Goal: Information Seeking & Learning: Learn about a topic

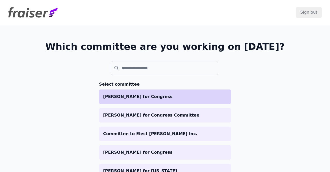
click at [122, 99] on p "[PERSON_NAME] for Congress" at bounding box center [165, 97] width 124 height 6
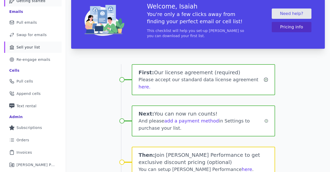
scroll to position [90, 0]
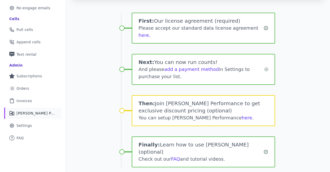
click at [46, 111] on span "[PERSON_NAME] Performance" at bounding box center [35, 113] width 39 height 5
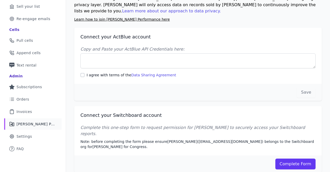
scroll to position [81, 0]
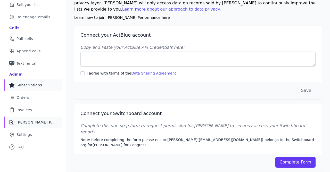
click at [40, 82] on span "Subscriptions" at bounding box center [29, 84] width 26 height 5
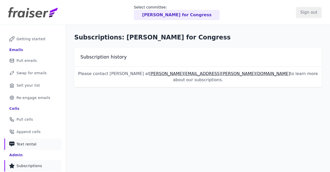
click at [32, 144] on span "Text rental" at bounding box center [26, 144] width 20 height 5
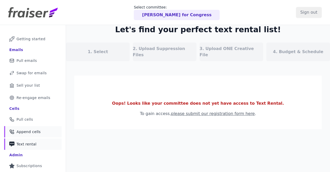
click at [31, 134] on span "Append cells" at bounding box center [28, 131] width 24 height 5
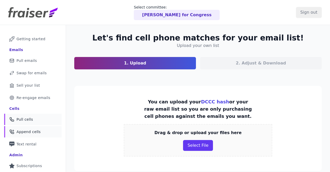
click at [32, 121] on span "Pull cells" at bounding box center [24, 119] width 16 height 5
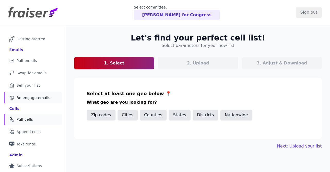
click at [40, 99] on span "Re-engage emails" at bounding box center [33, 97] width 34 height 5
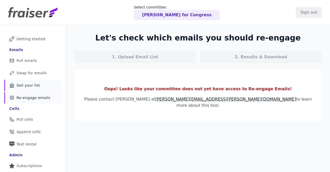
click at [43, 87] on link "Bank Icon Outline of a bank Sell your list" at bounding box center [32, 85] width 57 height 11
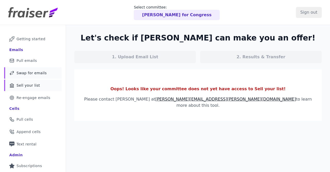
click at [47, 73] on link "Swap Icon Outline of a swap Swap for emails" at bounding box center [32, 72] width 57 height 11
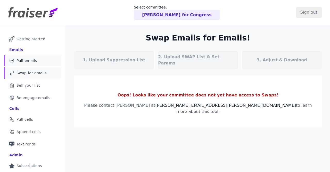
click at [47, 63] on link "Mail Icon Outline of a mail envelope Pull emails" at bounding box center [32, 60] width 57 height 11
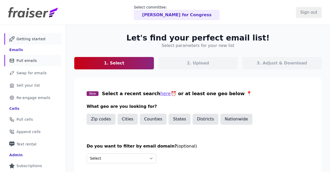
click at [47, 40] on link "Mail Icon Outline of a mail envelope Getting started" at bounding box center [32, 38] width 57 height 11
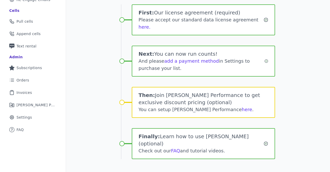
scroll to position [98, 0]
click at [178, 148] on link "FAQ" at bounding box center [175, 150] width 9 height 5
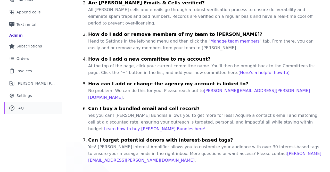
scroll to position [297, 0]
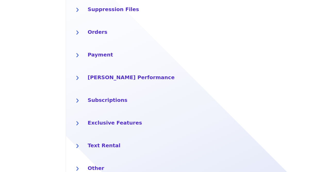
click at [123, 118] on h4 "Exclusive Features" at bounding box center [206, 122] width 236 height 8
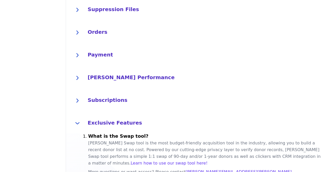
click at [124, 118] on h4 "Exclusive Features" at bounding box center [206, 122] width 236 height 8
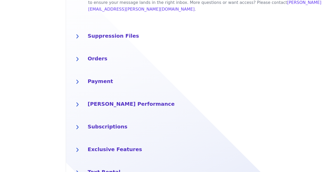
scroll to position [237, 0]
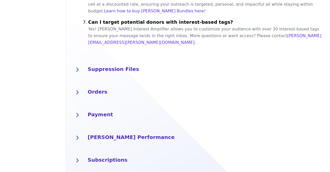
click at [117, 64] on div "Suppression Files" at bounding box center [206, 69] width 236 height 10
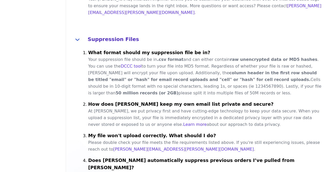
scroll to position [297, 0]
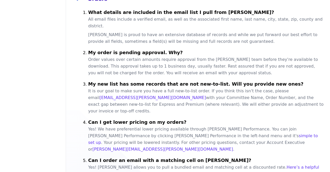
scroll to position [477, 0]
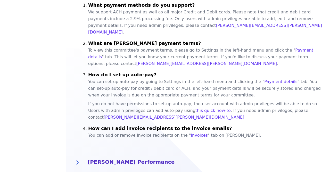
scroll to position [686, 0]
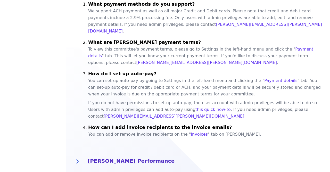
click at [135, 156] on div "[PERSON_NAME] Performance" at bounding box center [206, 161] width 236 height 10
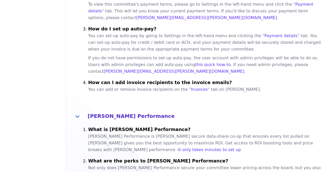
scroll to position [746, 0]
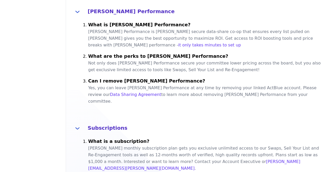
scroll to position [865, 0]
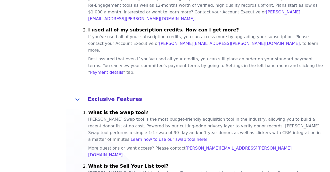
scroll to position [1043, 0]
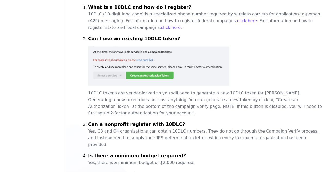
scroll to position [1335, 0]
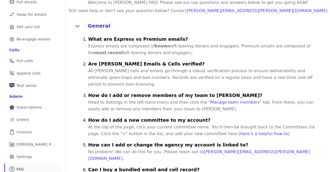
scroll to position [0, 0]
